Goal: Task Accomplishment & Management: Manage account settings

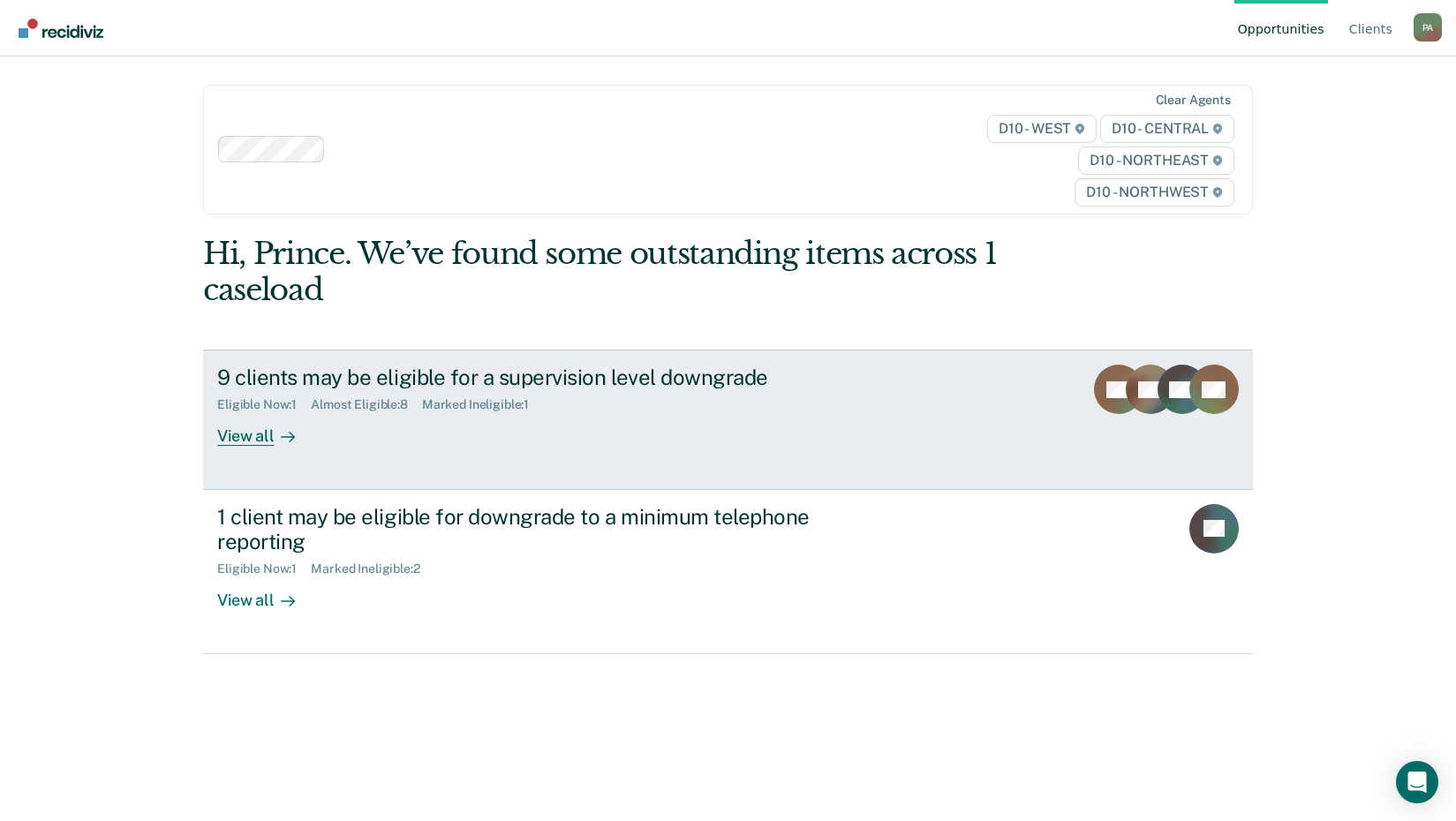
click at [1190, 399] on rect at bounding box center [1182, 389] width 49 height 49
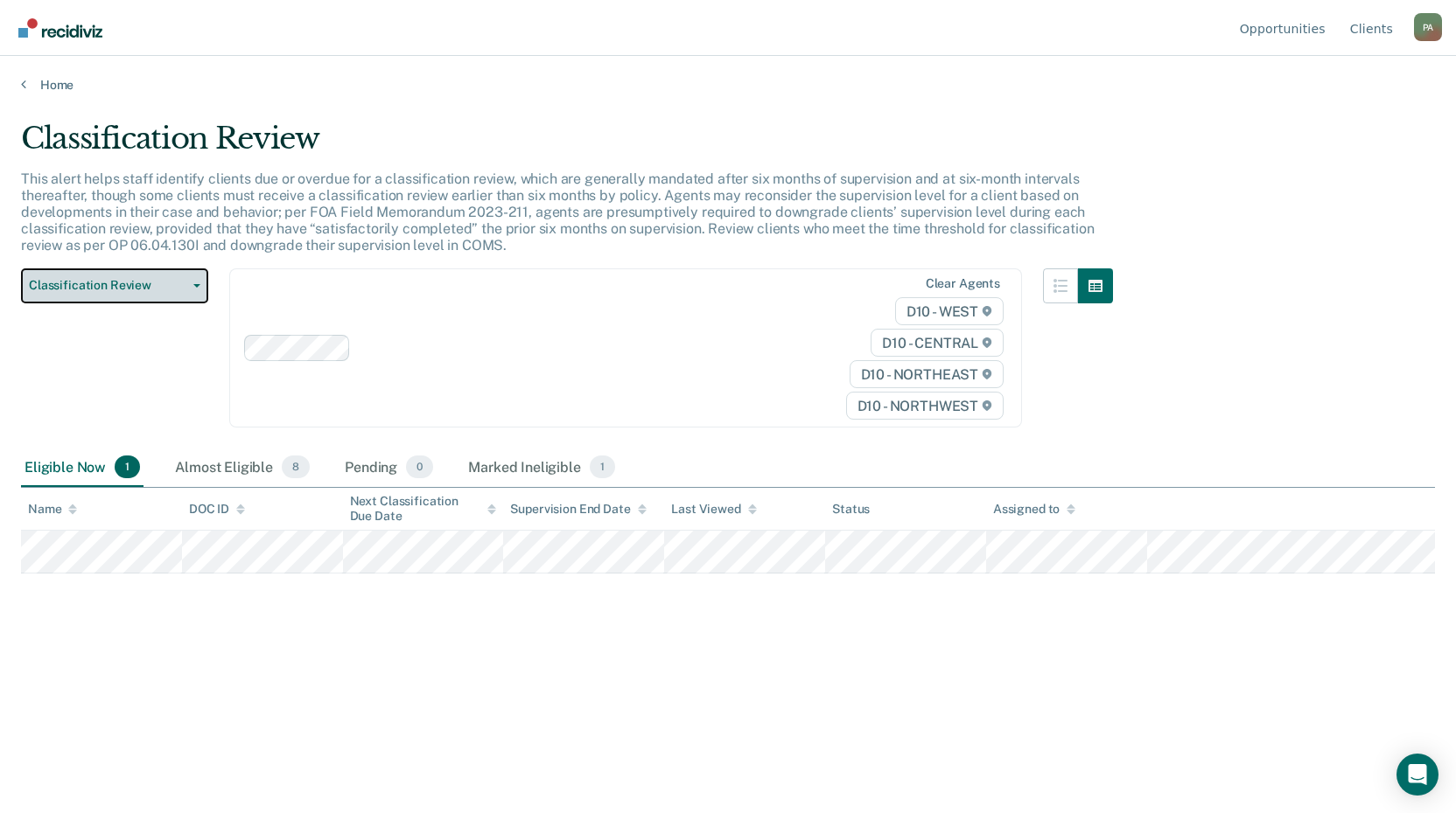
click at [198, 288] on button "Classification Review" at bounding box center [114, 286] width 187 height 35
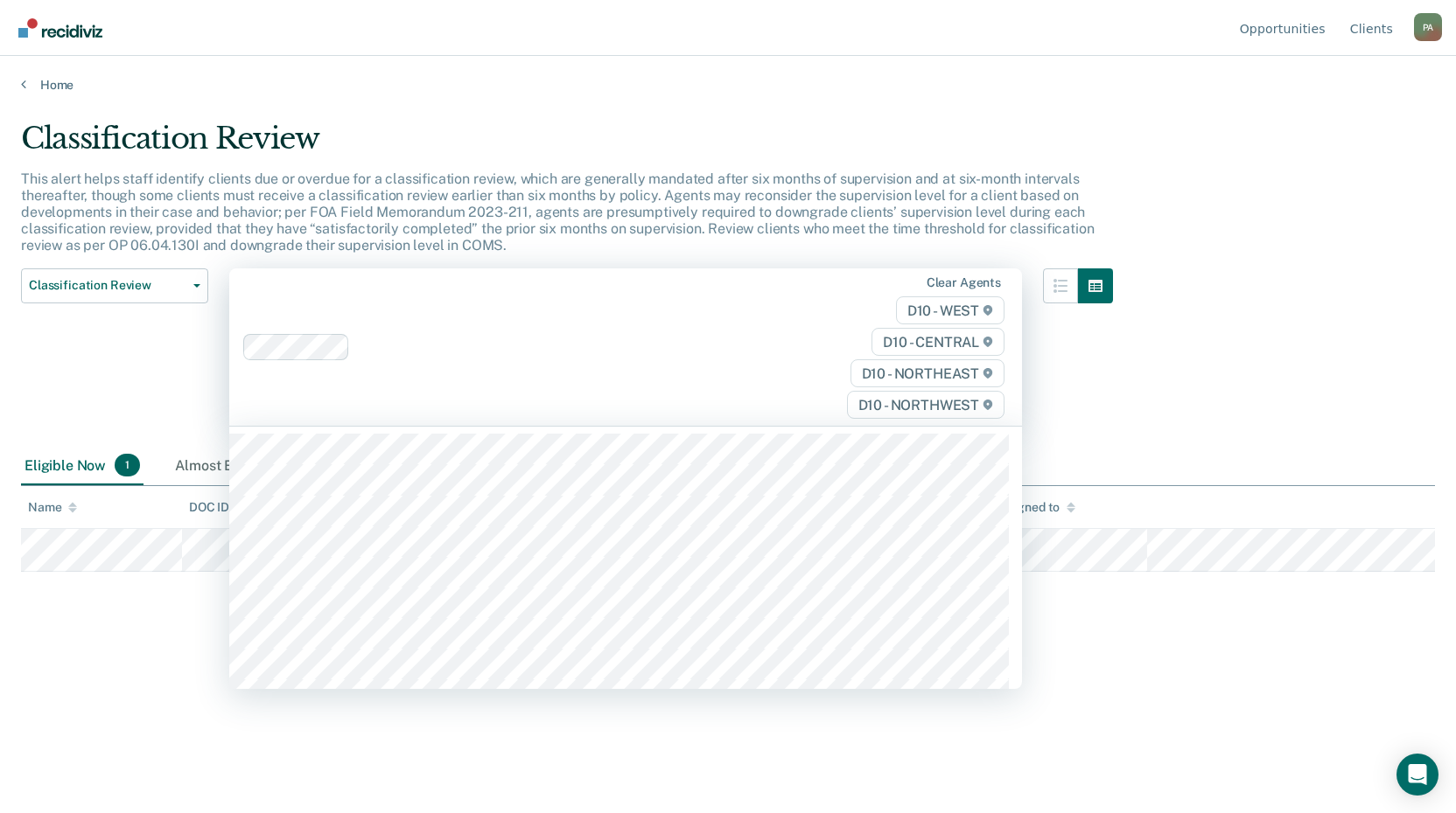
click at [445, 389] on div "Clear agents D10 - WEST D10 - CENTRAL D10 - NORTHEAST D10 - NORTHWEST" at bounding box center [625, 347] width 793 height 158
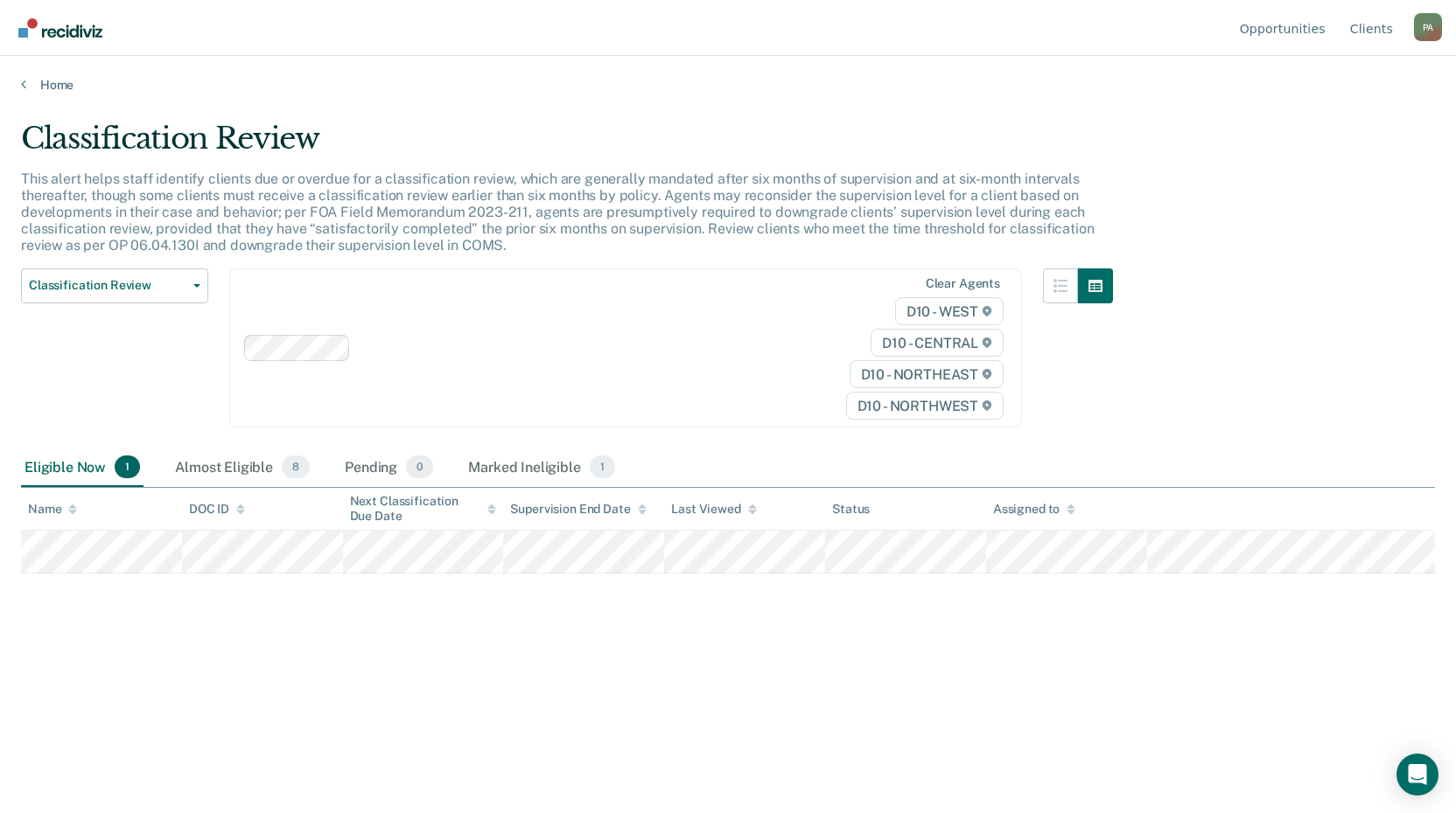
click at [1203, 393] on div "Classification Review This alert helps staff identify clients due or overdue fo…" at bounding box center [728, 402] width 1414 height 562
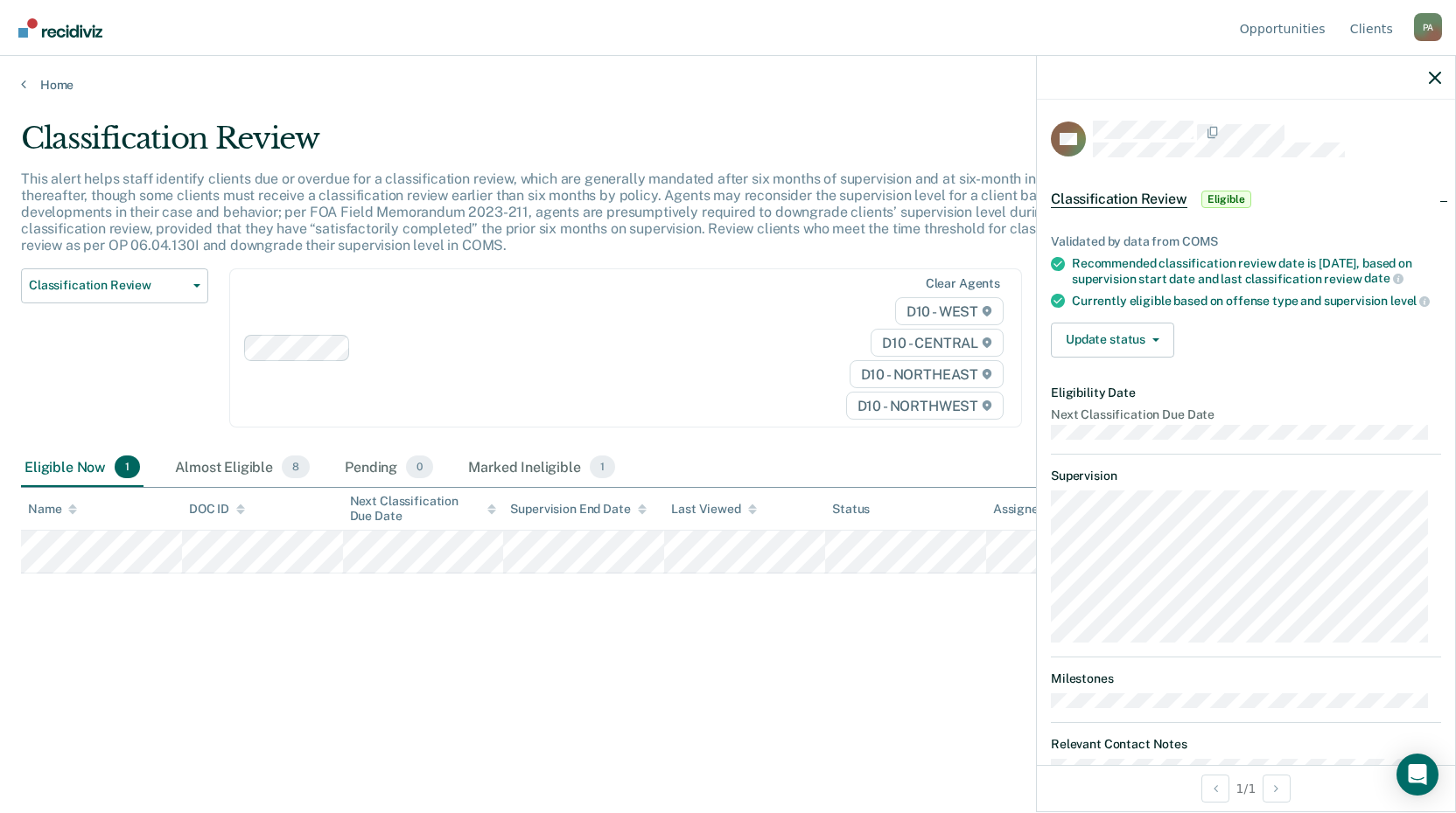
click at [927, 671] on div "Classification Review This alert helps staff identify clients due or overdue fo…" at bounding box center [728, 402] width 1414 height 562
click at [83, 476] on div "Eligible Now 1" at bounding box center [82, 468] width 123 height 38
click at [86, 469] on div "Eligible Now 1" at bounding box center [82, 468] width 123 height 38
click at [122, 471] on span "1" at bounding box center [128, 467] width 25 height 23
click at [1156, 342] on icon "button" at bounding box center [1156, 340] width 7 height 4
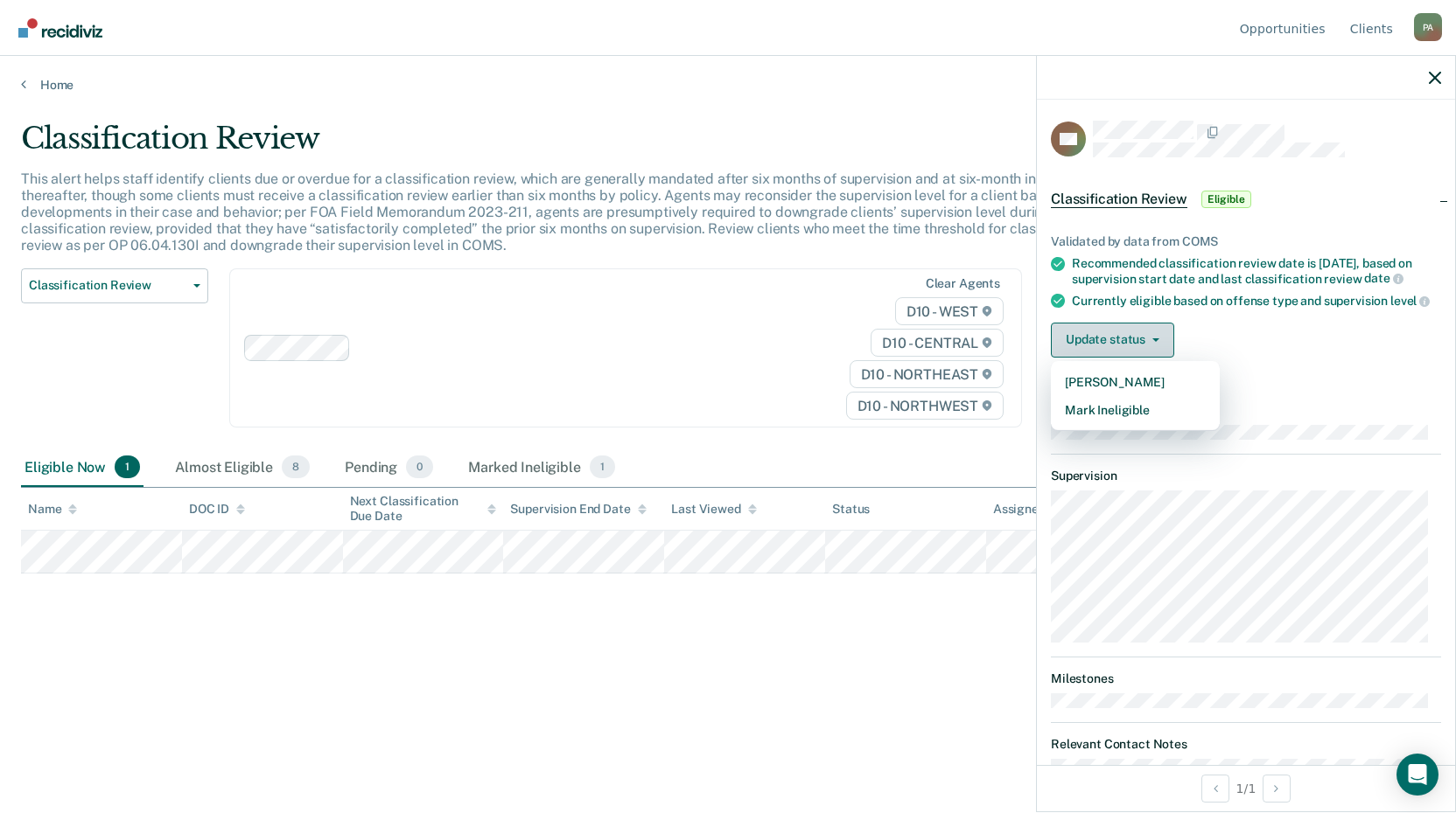
click at [1155, 342] on icon "button" at bounding box center [1156, 340] width 7 height 4
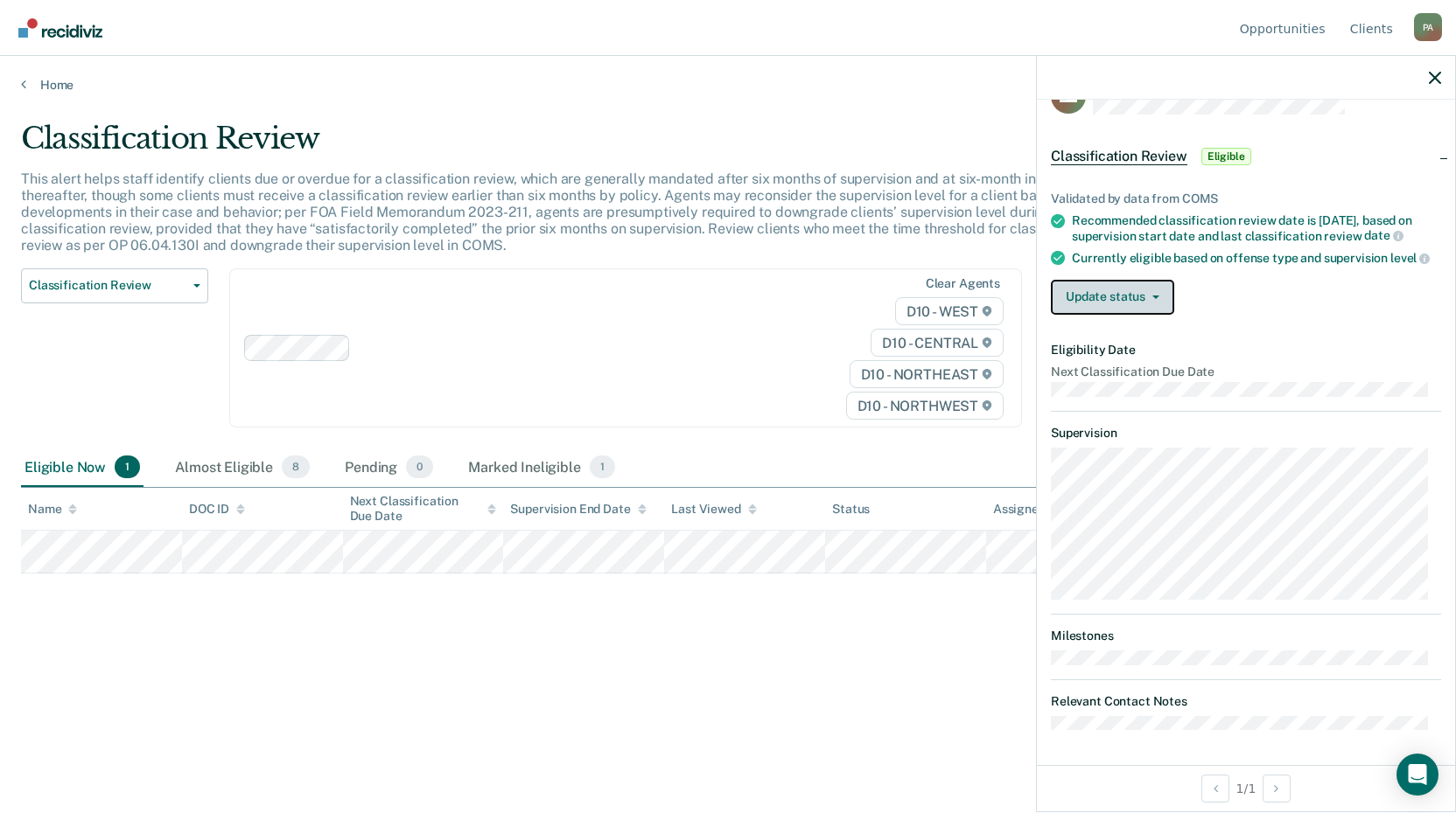
scroll to position [71, 0]
click at [27, 82] on link "Home" at bounding box center [728, 84] width 1414 height 15
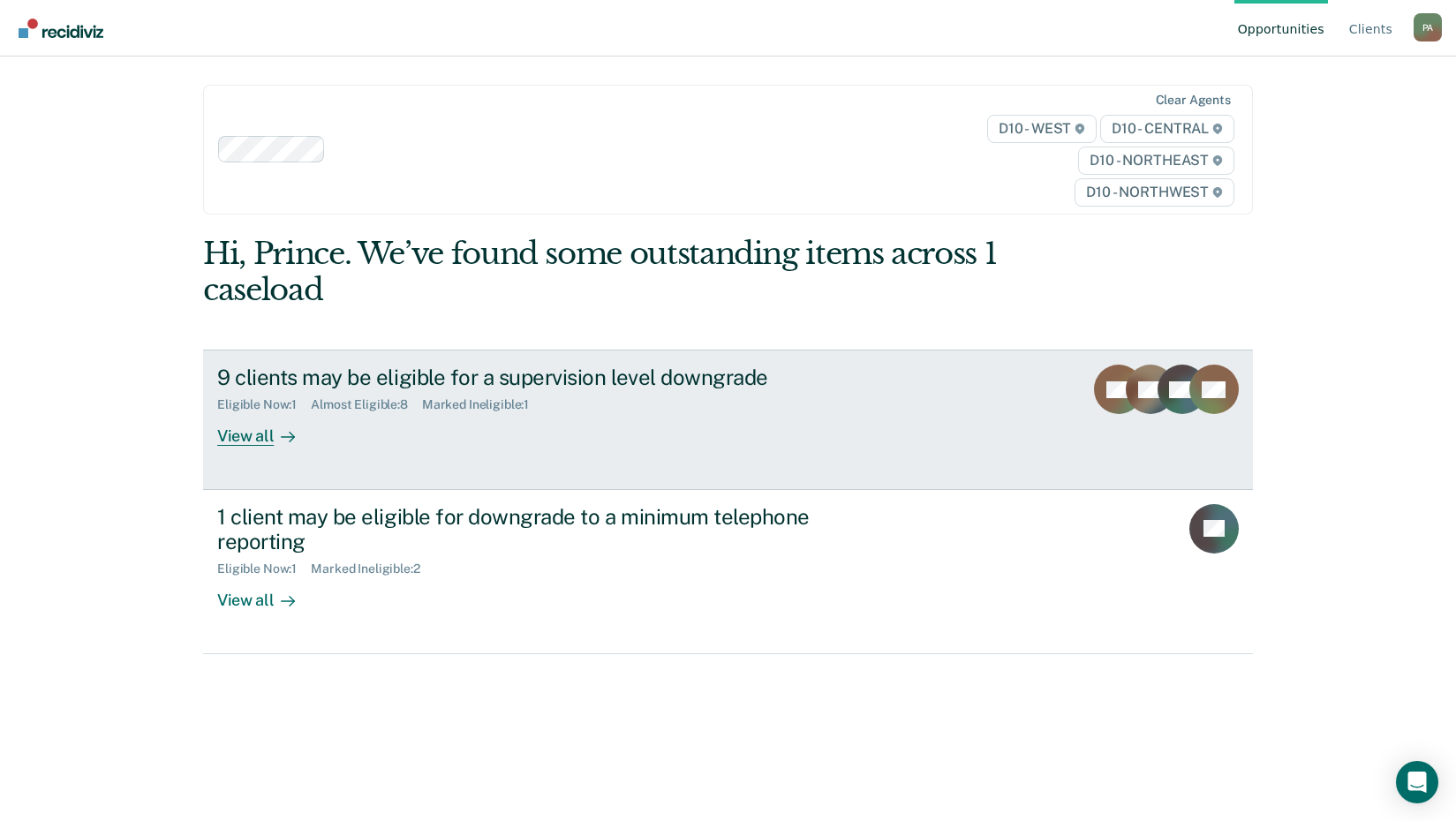
click at [274, 439] on div at bounding box center [285, 437] width 21 height 20
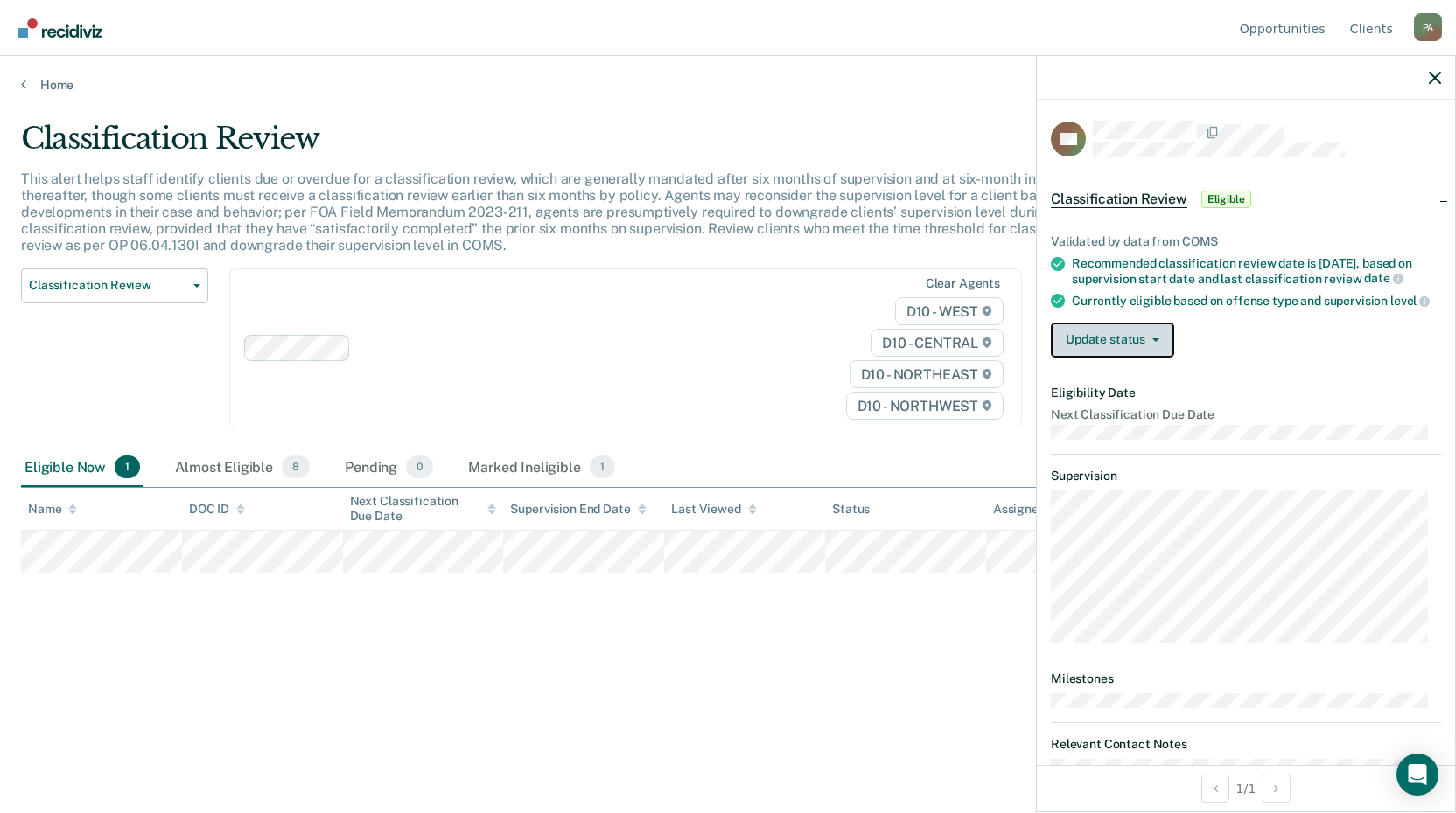
click at [1133, 358] on button "Update status" at bounding box center [1113, 340] width 124 height 35
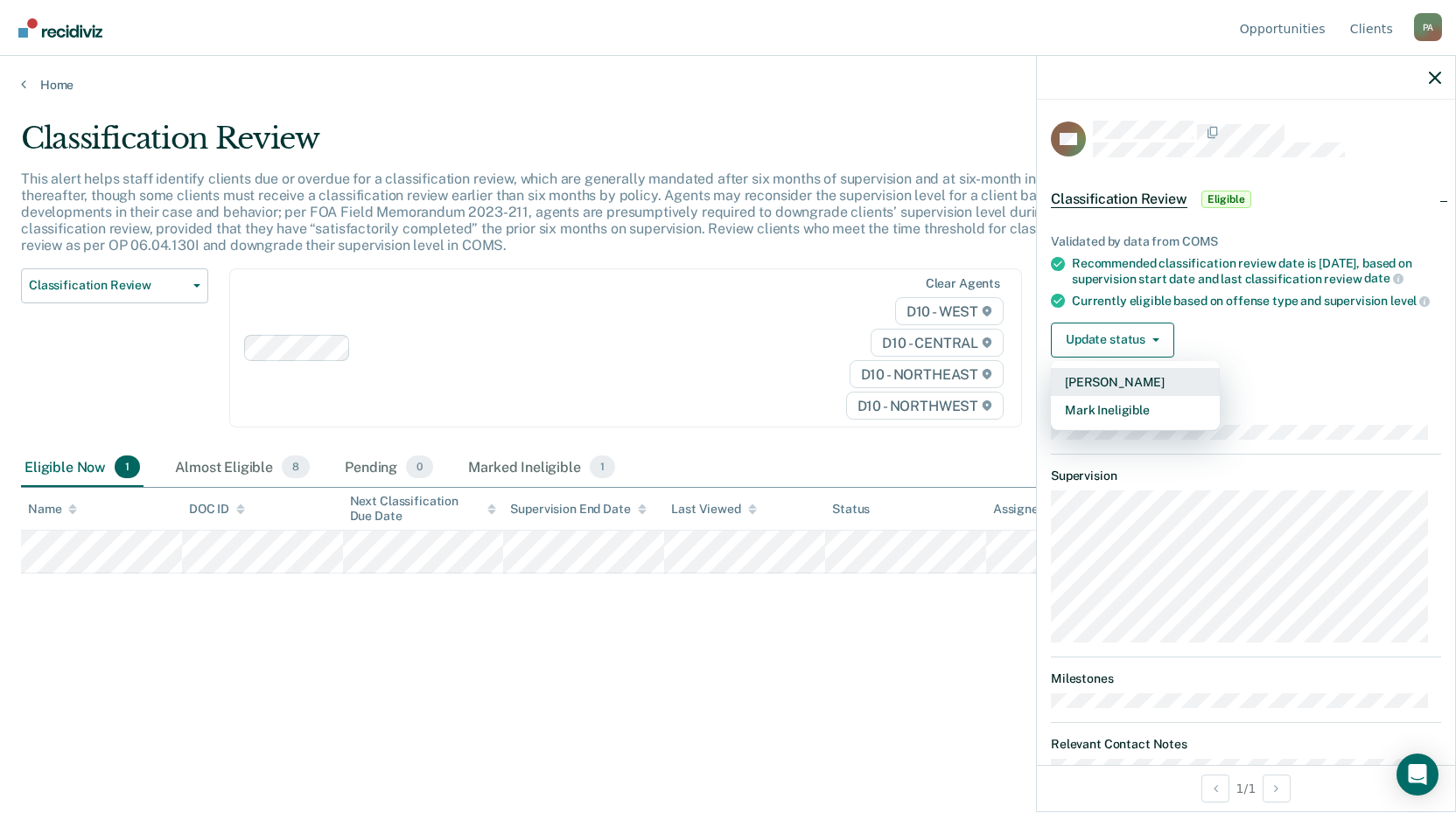
click at [1089, 396] on button "[PERSON_NAME]" at bounding box center [1136, 382] width 169 height 28
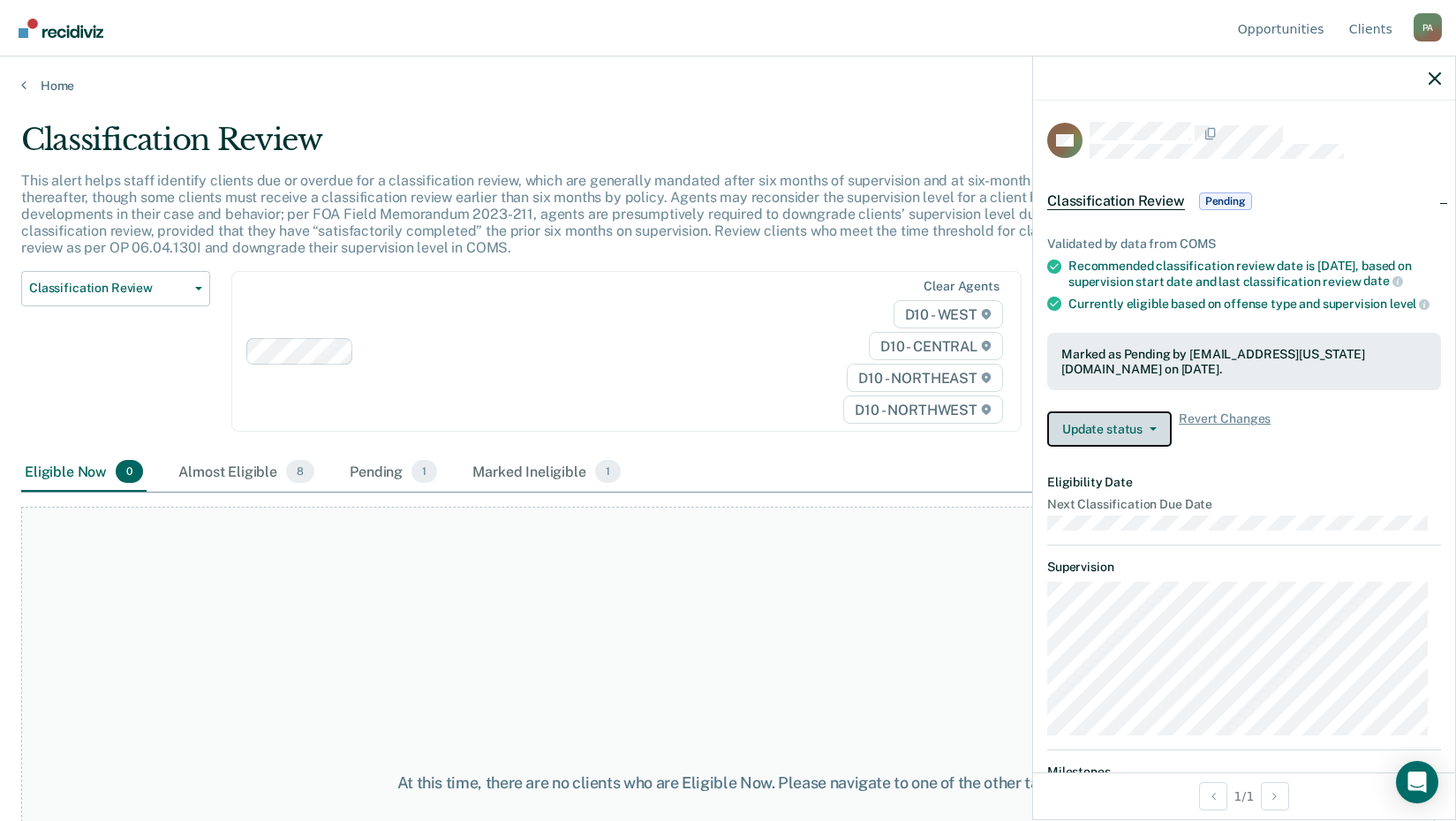
click at [1154, 447] on button "Update status" at bounding box center [1109, 429] width 125 height 35
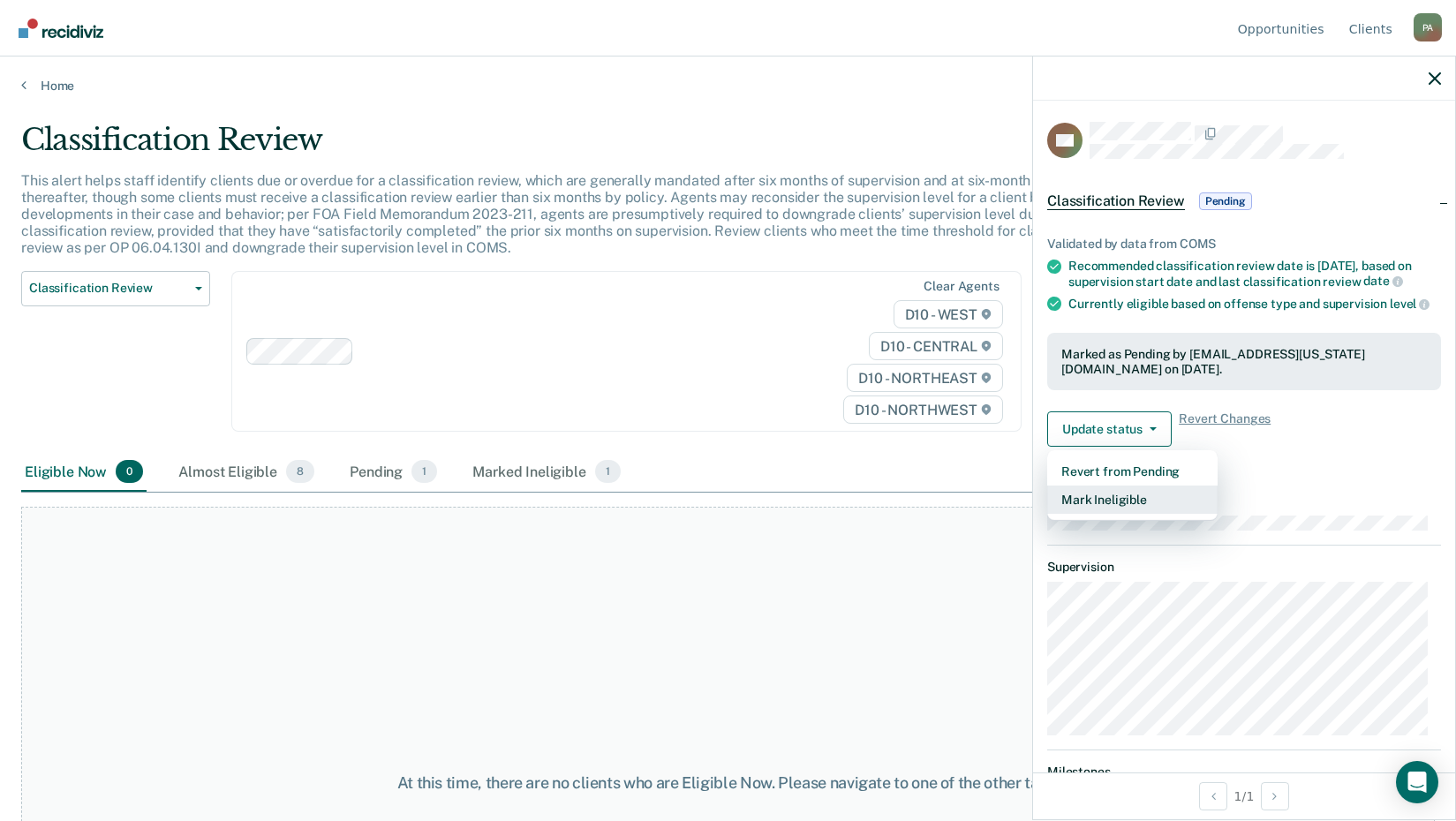
click at [1091, 514] on button "Mark Ineligible" at bounding box center [1133, 500] width 170 height 28
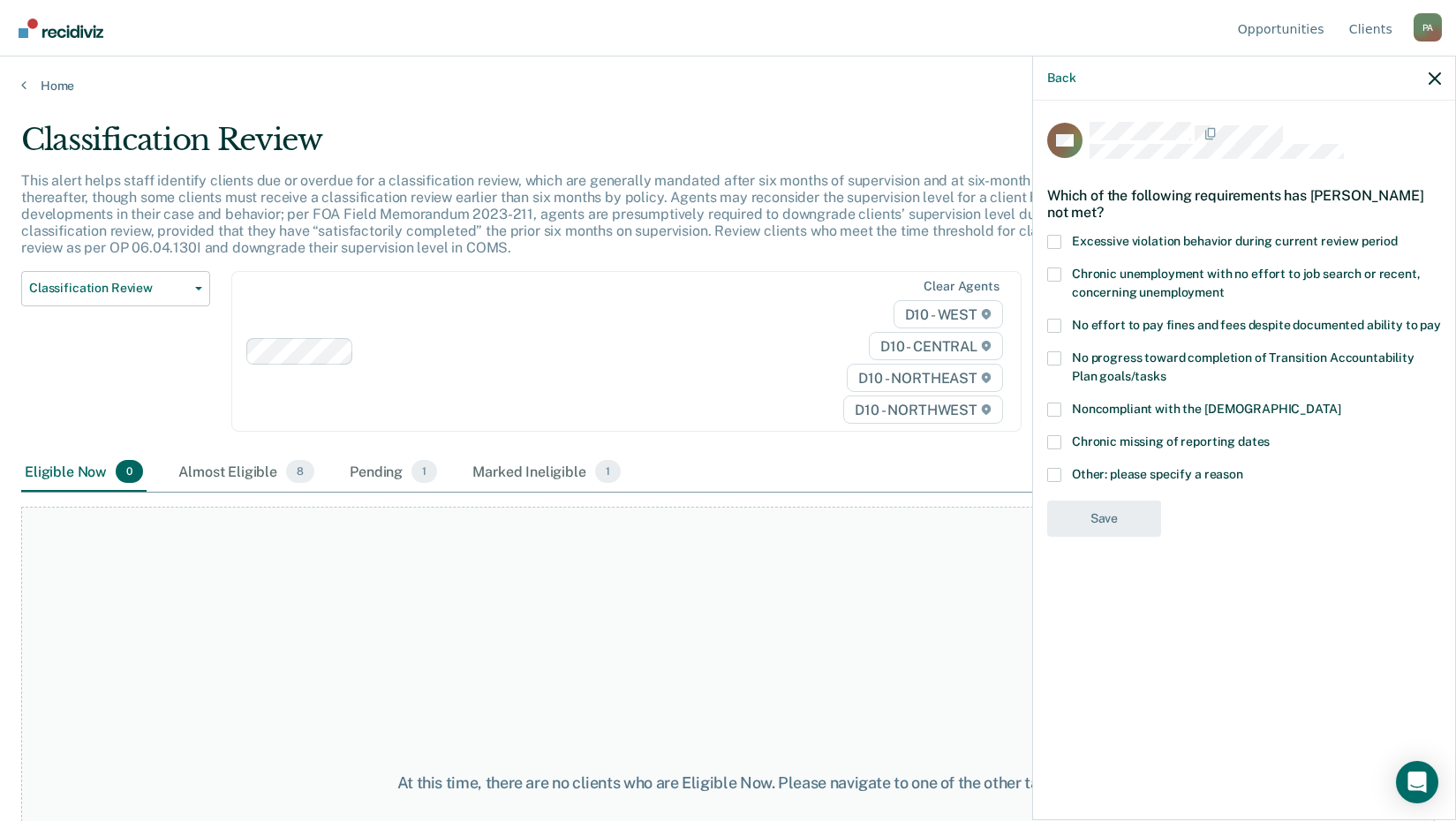
click at [1060, 473] on span at bounding box center [1054, 475] width 15 height 15
click at [1244, 469] on input "Other: please specify a reason" at bounding box center [1244, 469] width 0 height 0
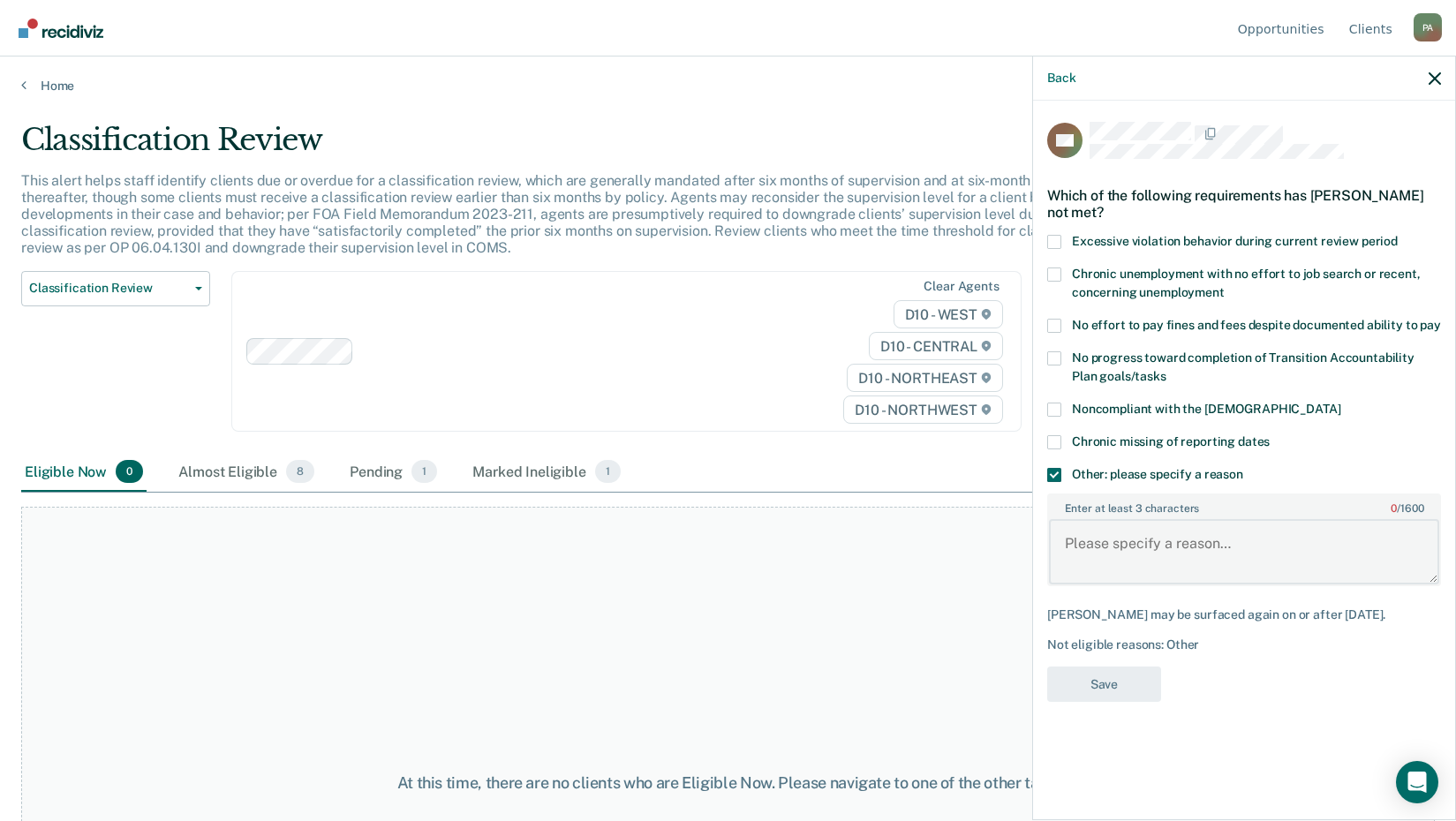
click at [1077, 543] on textarea "Enter at least 3 characters 0 / 1600" at bounding box center [1244, 552] width 390 height 66
type textarea "R"
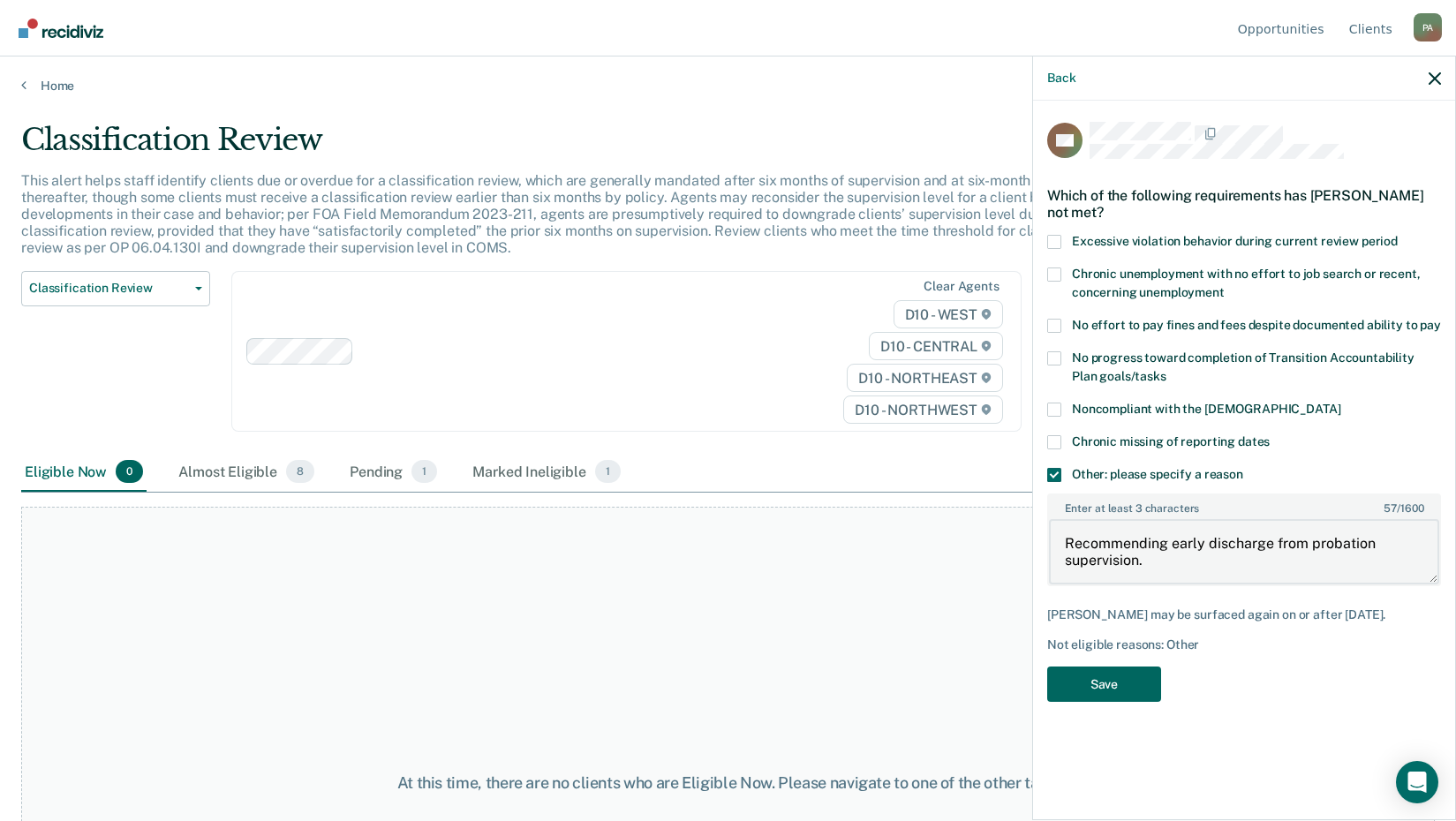
type textarea "Recommending early discharge from probation supervision."
click at [1109, 688] on button "Save" at bounding box center [1105, 684] width 114 height 36
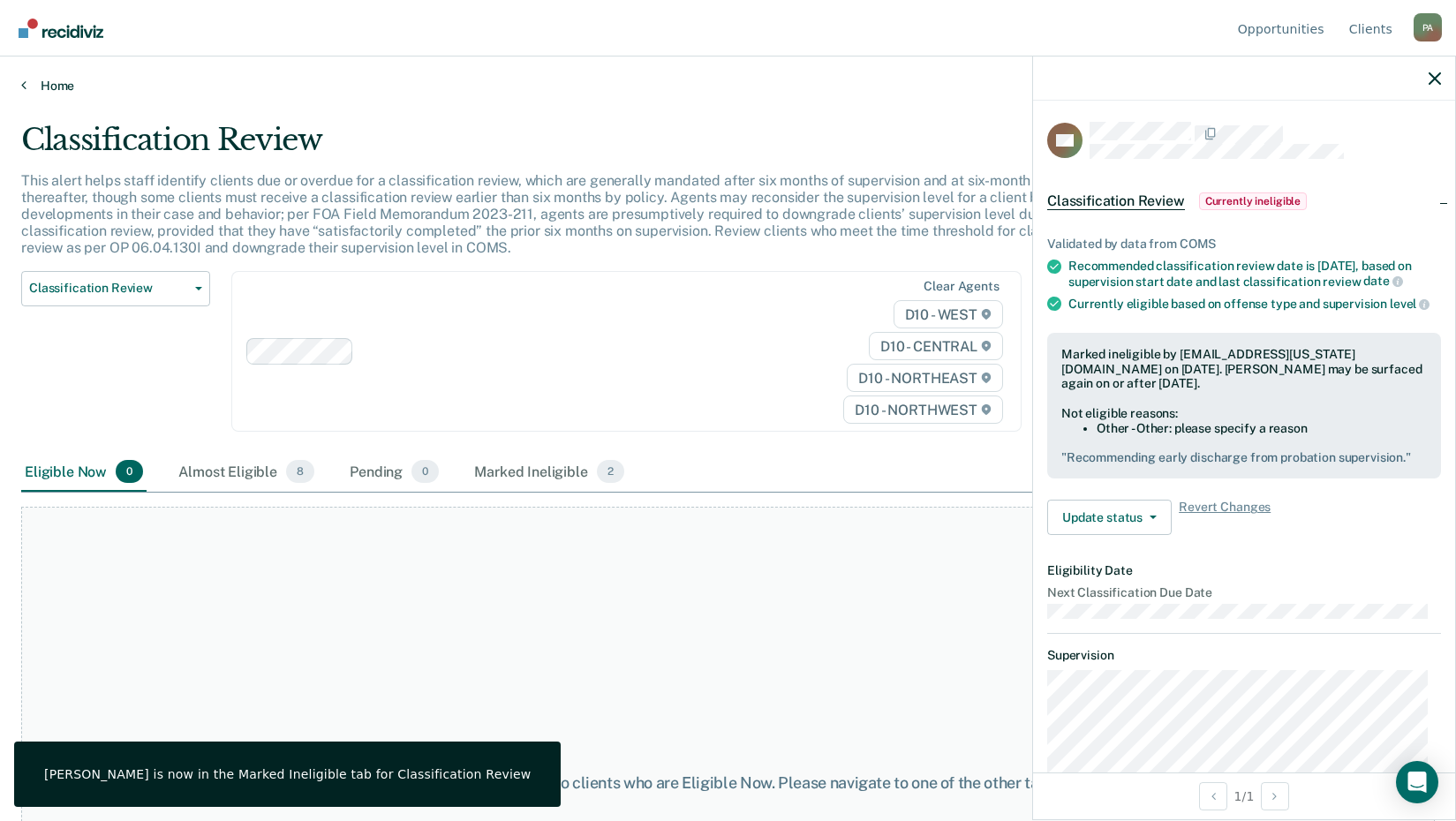
click at [39, 85] on link "Home" at bounding box center [728, 85] width 1414 height 15
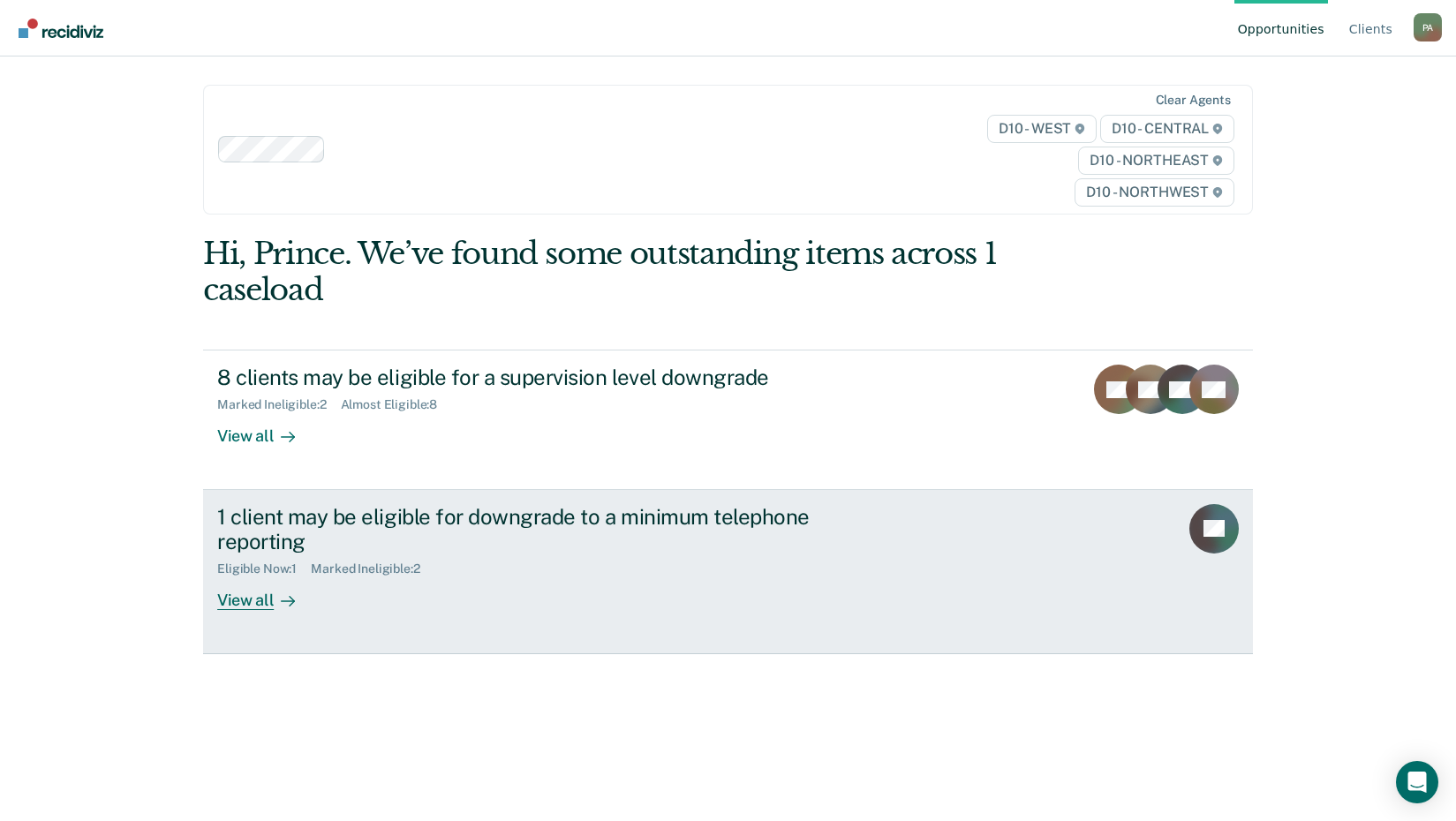
click at [239, 598] on div "View all" at bounding box center [266, 594] width 99 height 35
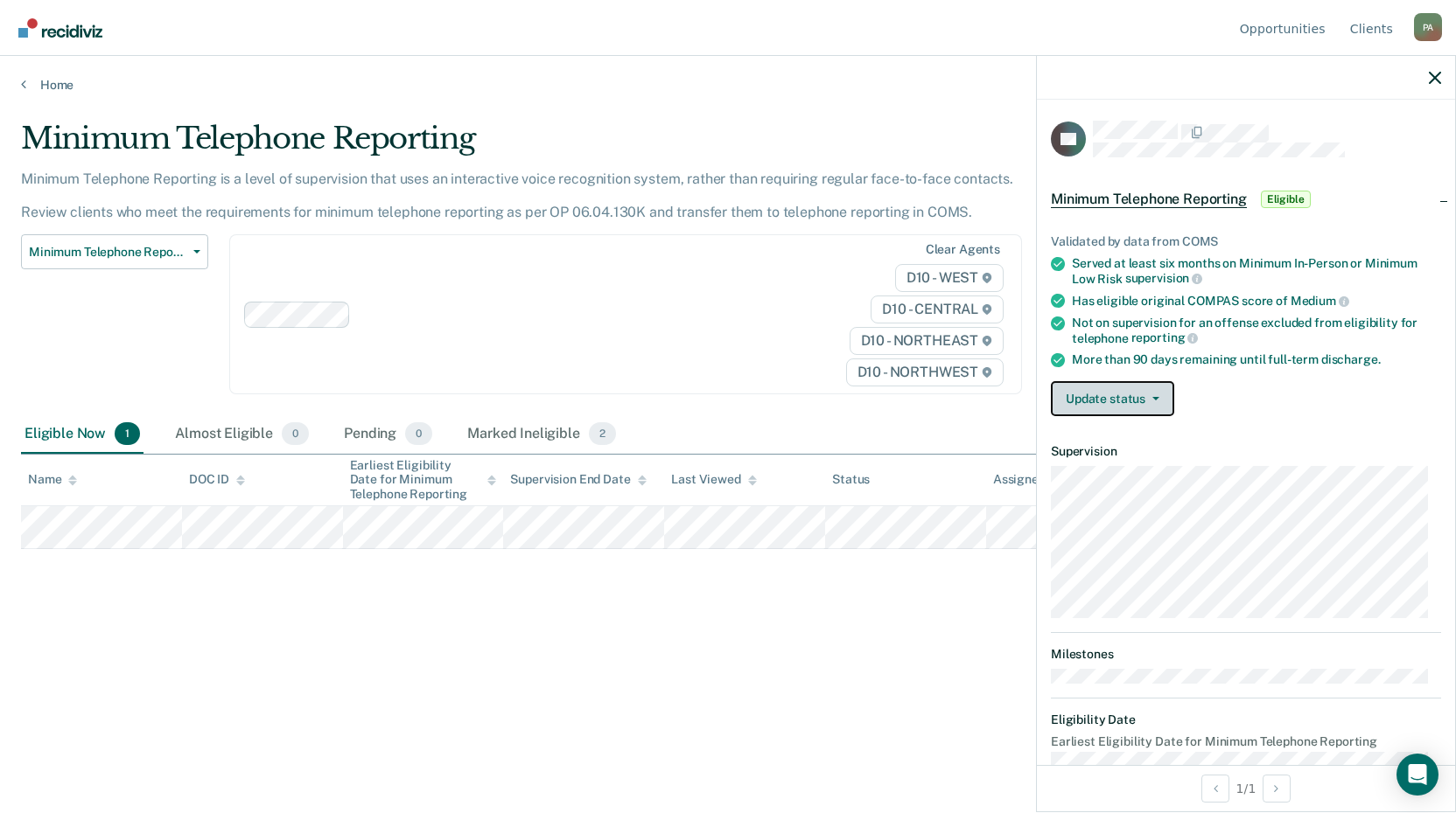
click at [1087, 404] on button "Update status" at bounding box center [1113, 399] width 124 height 35
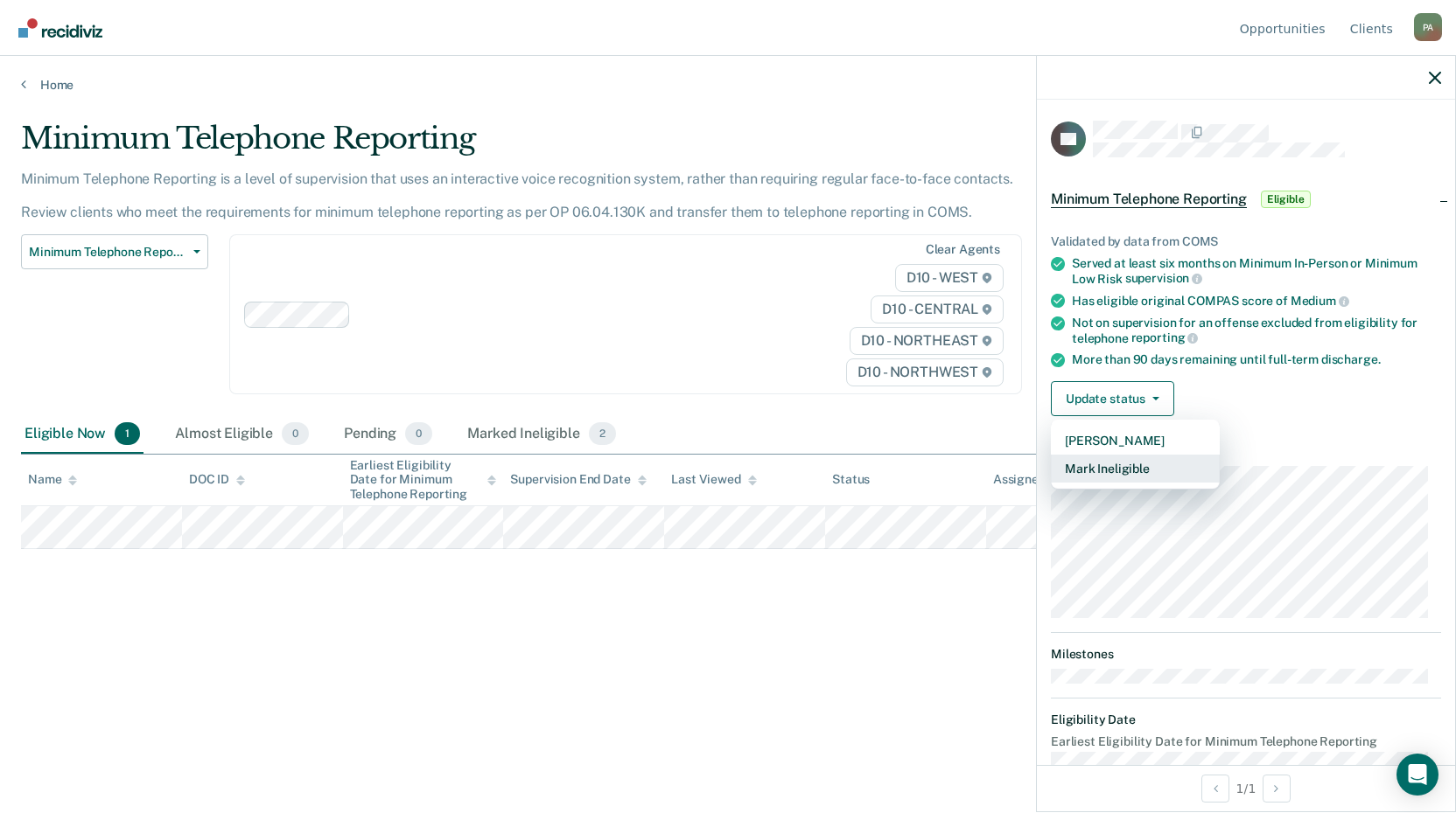
click at [1092, 474] on button "Mark Ineligible" at bounding box center [1136, 468] width 169 height 28
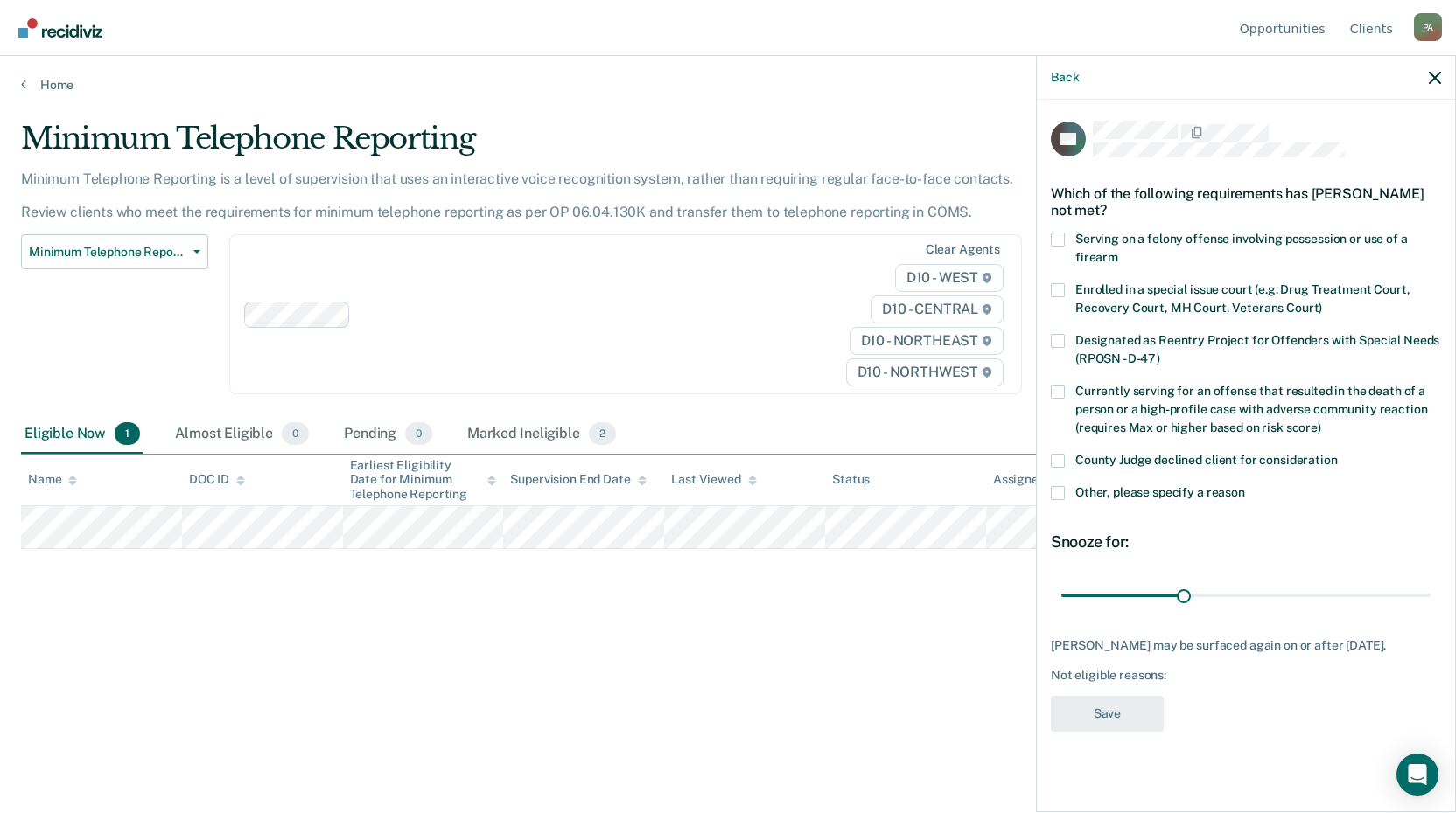
click at [1063, 494] on span at bounding box center [1058, 493] width 14 height 14
click at [1245, 486] on input "Other, please specify a reason" at bounding box center [1245, 486] width 0 height 0
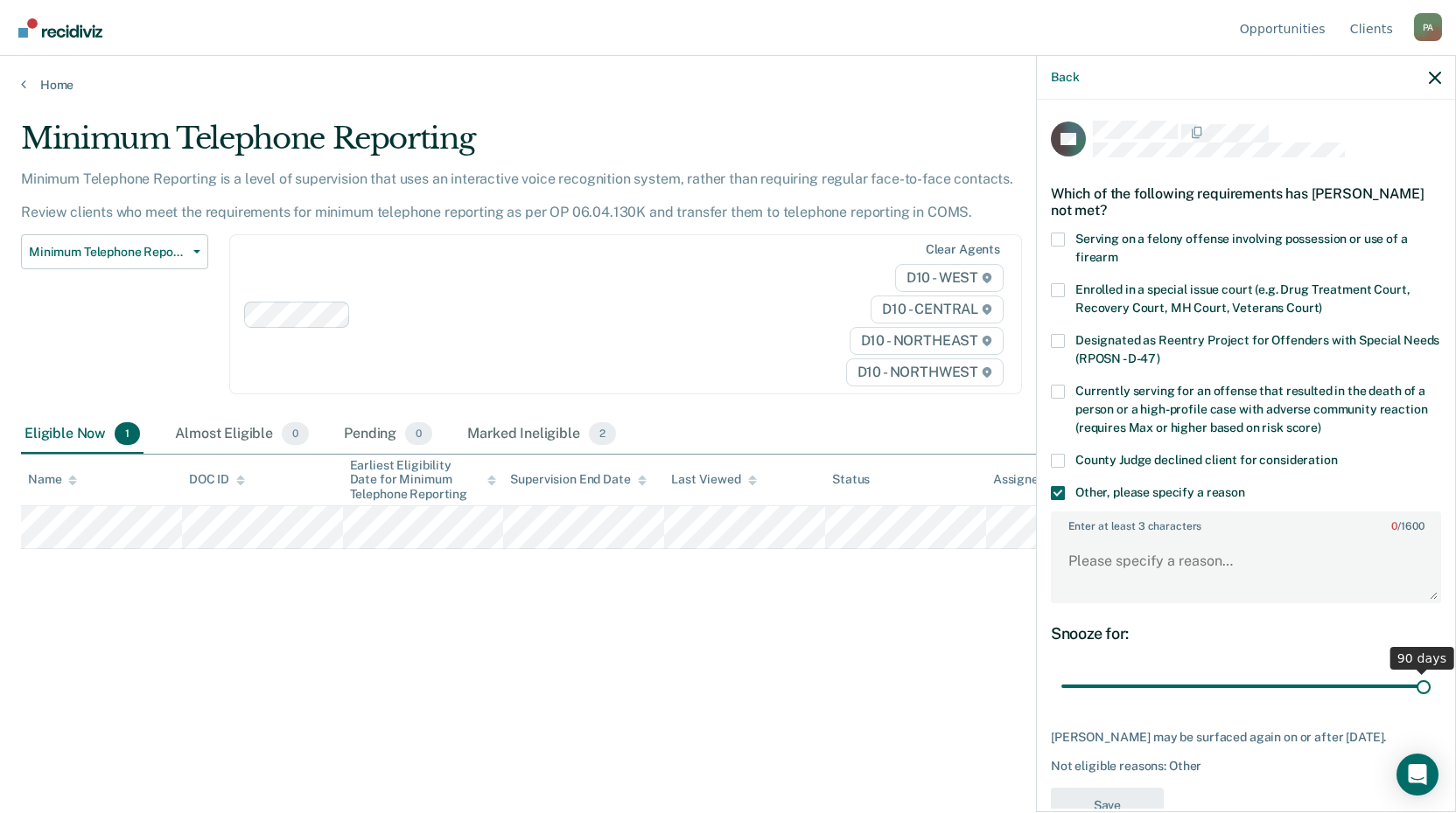
drag, startPoint x: 1180, startPoint y: 682, endPoint x: 1451, endPoint y: 682, distance: 271.0
type input "90"
click at [1431, 682] on input "range" at bounding box center [1246, 687] width 369 height 31
click at [1082, 557] on textarea "Enter at least 3 characters 0 / 1600" at bounding box center [1246, 569] width 387 height 65
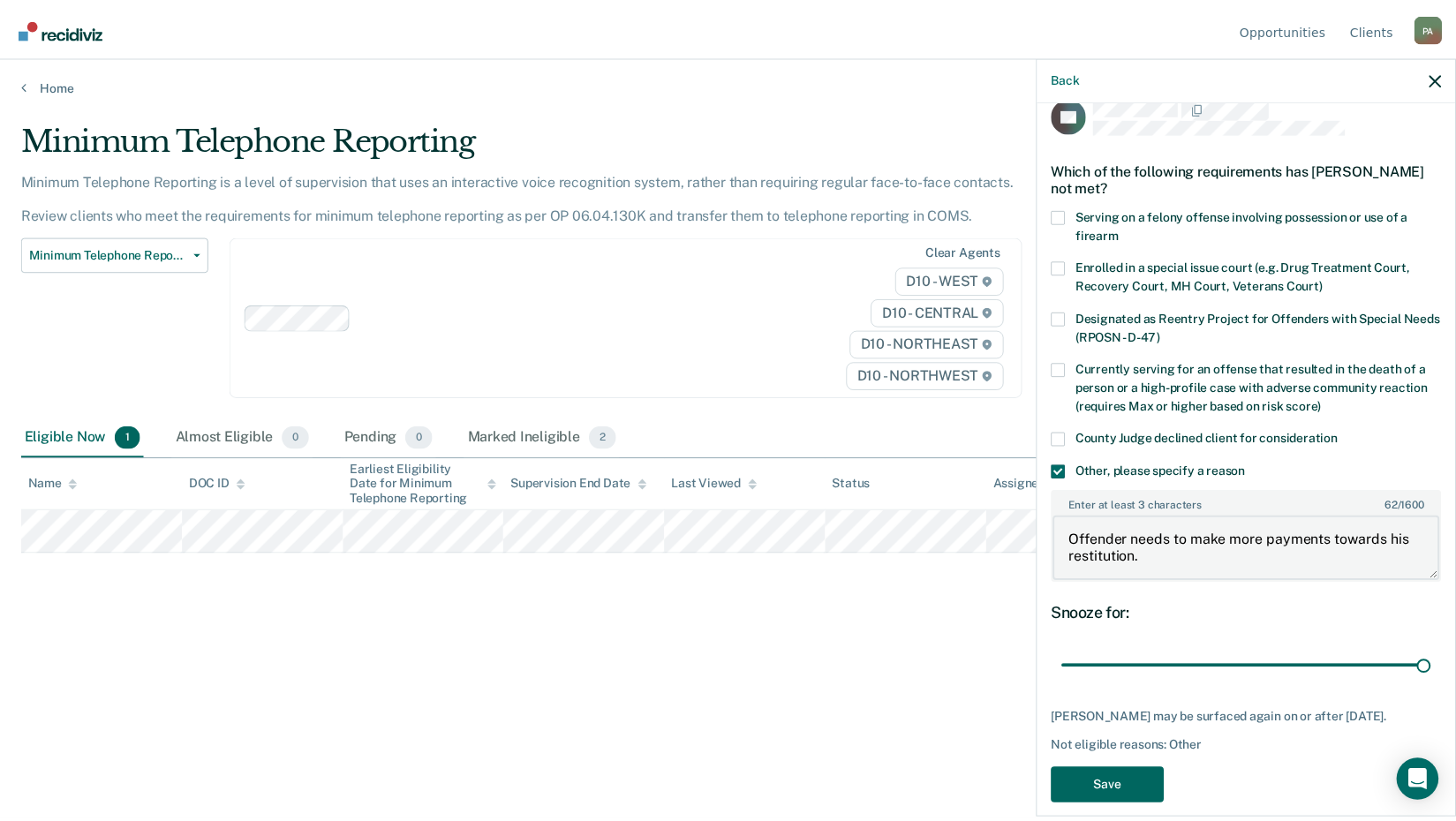
scroll to position [46, 0]
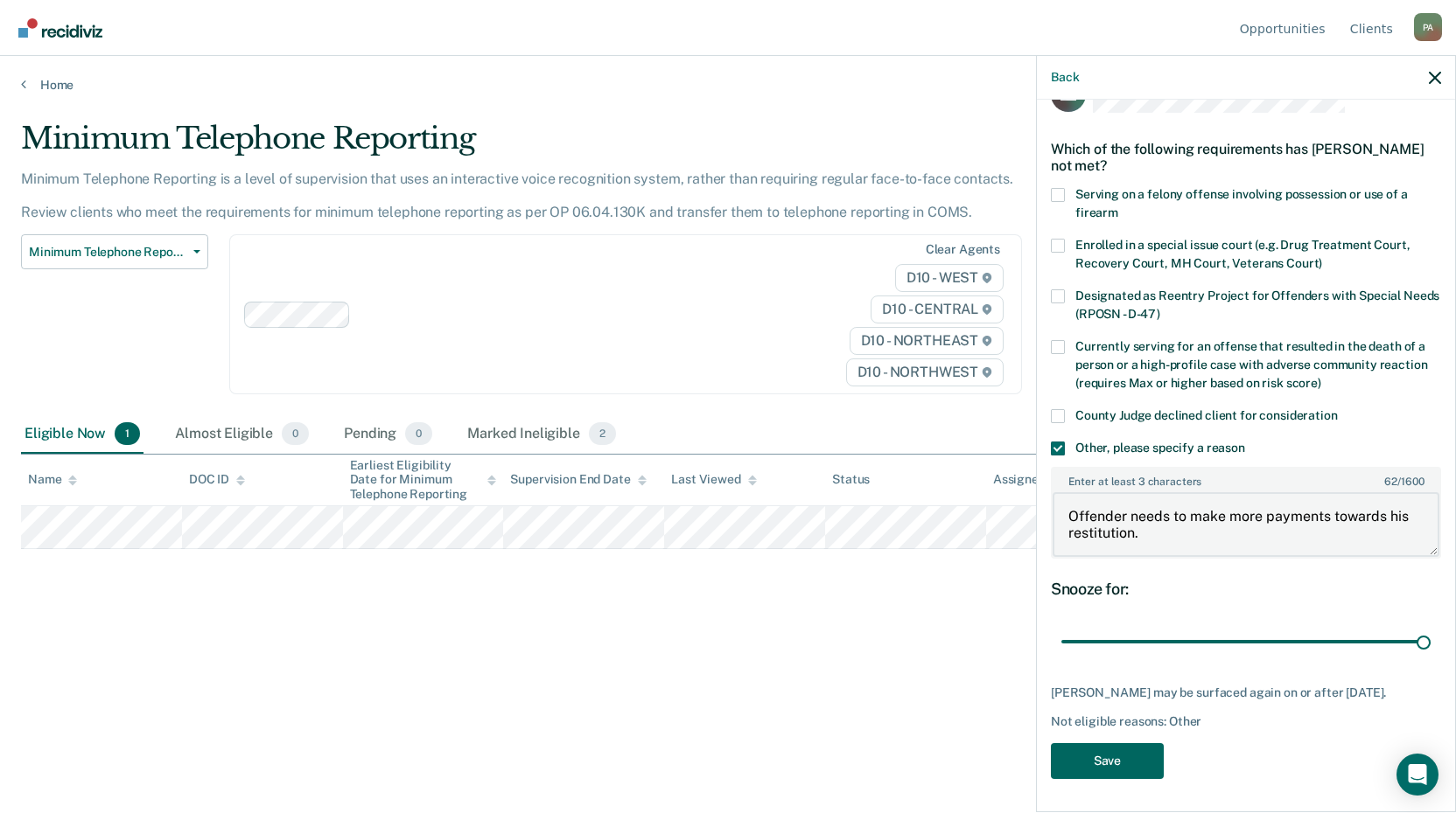
type textarea "Offender needs to make more payments towards his restitution."
click at [1135, 761] on button "Save" at bounding box center [1108, 760] width 113 height 35
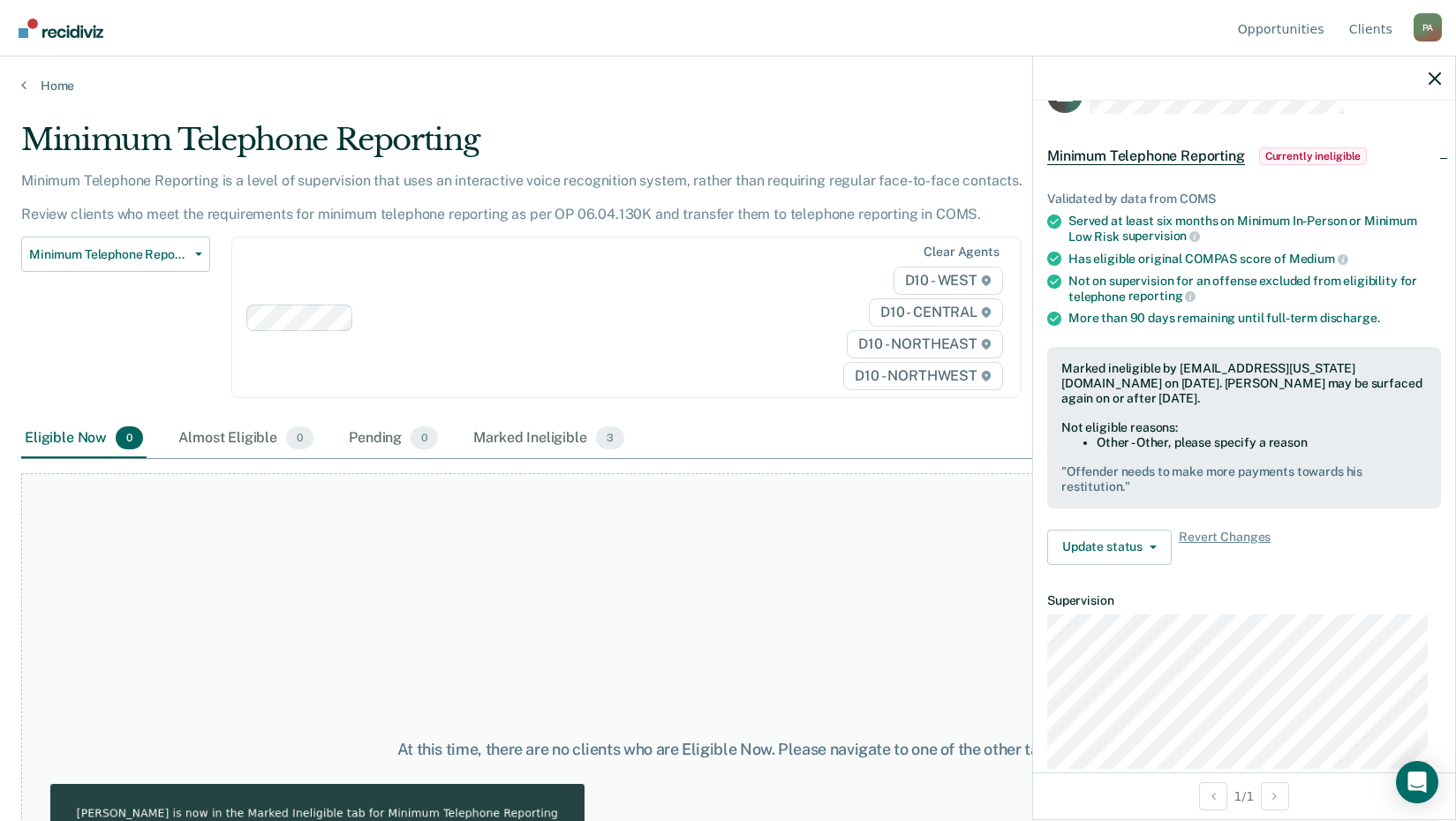
click at [1427, 78] on div at bounding box center [1244, 78] width 422 height 45
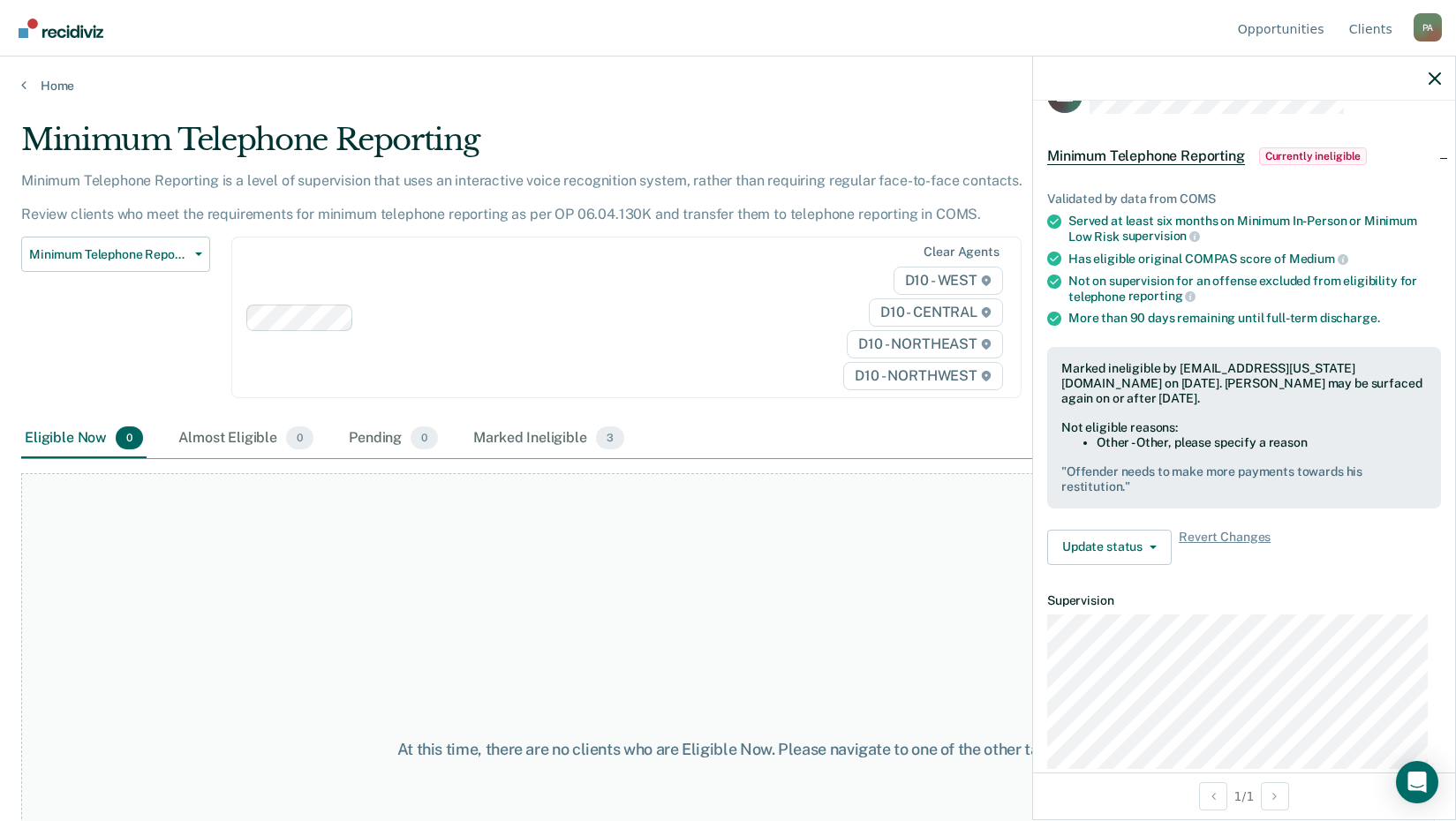
click at [1441, 82] on div at bounding box center [1244, 78] width 422 height 45
